Goal: Information Seeking & Learning: Learn about a topic

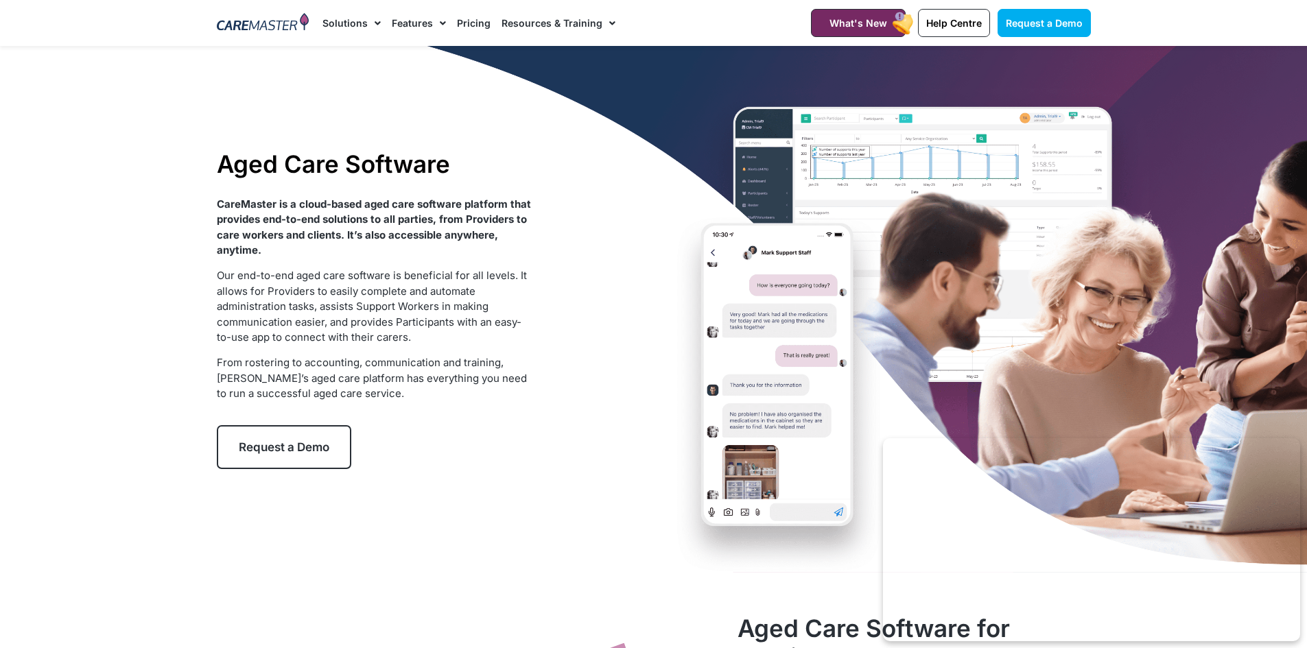
click at [409, 23] on link "Features" at bounding box center [419, 23] width 54 height 46
